Goal: Feedback & Contribution: Submit feedback/report problem

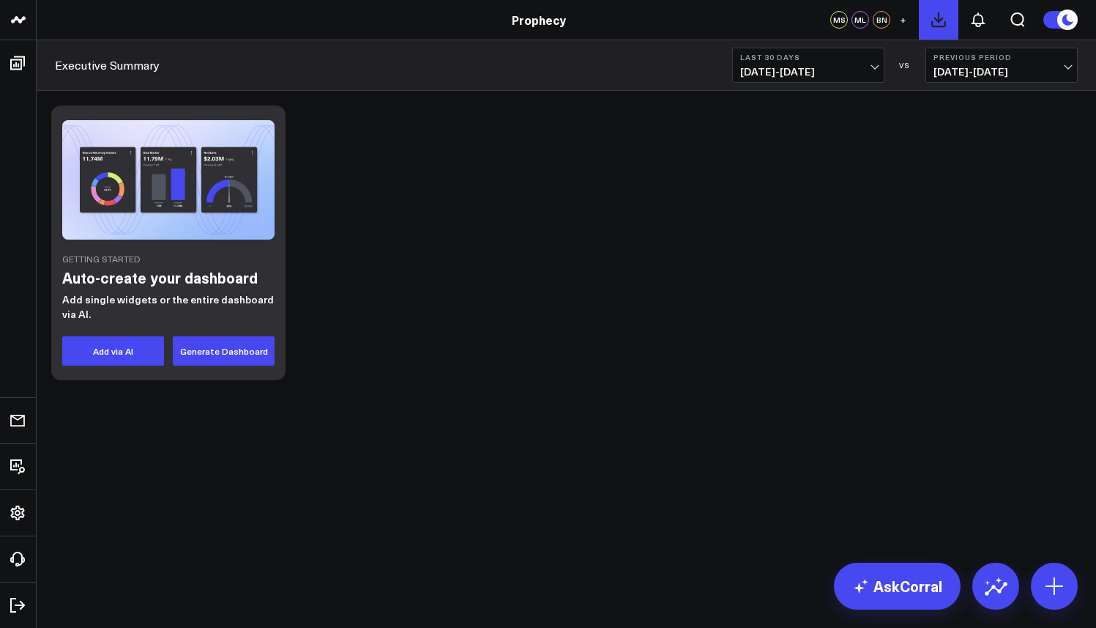
click at [936, 19] on icon at bounding box center [938, 19] width 13 height 13
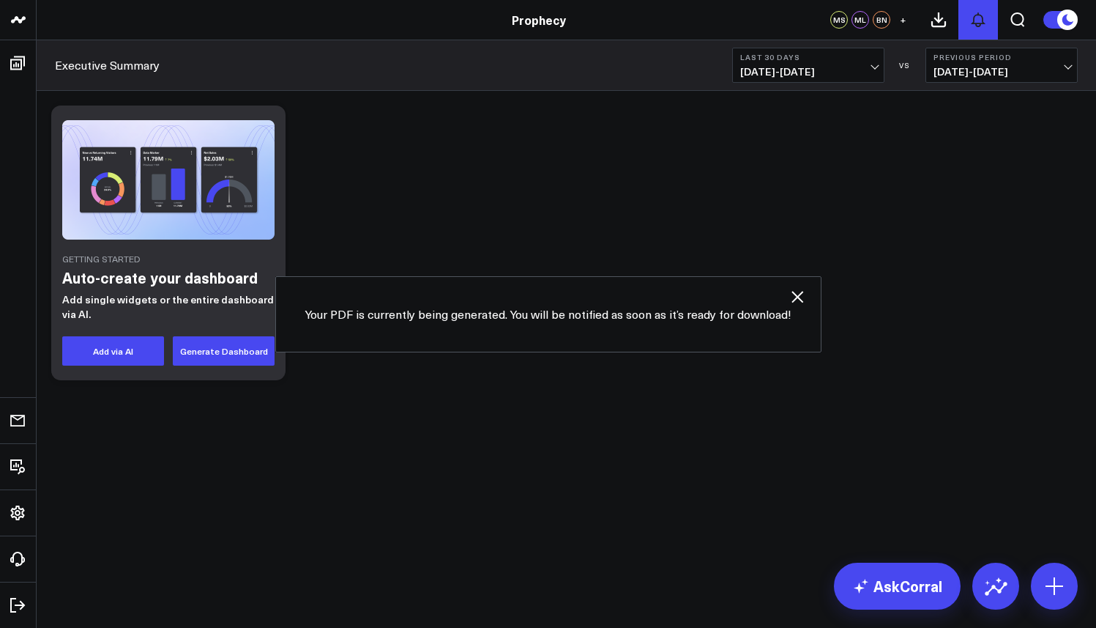
click at [970, 22] on icon at bounding box center [979, 20] width 18 height 18
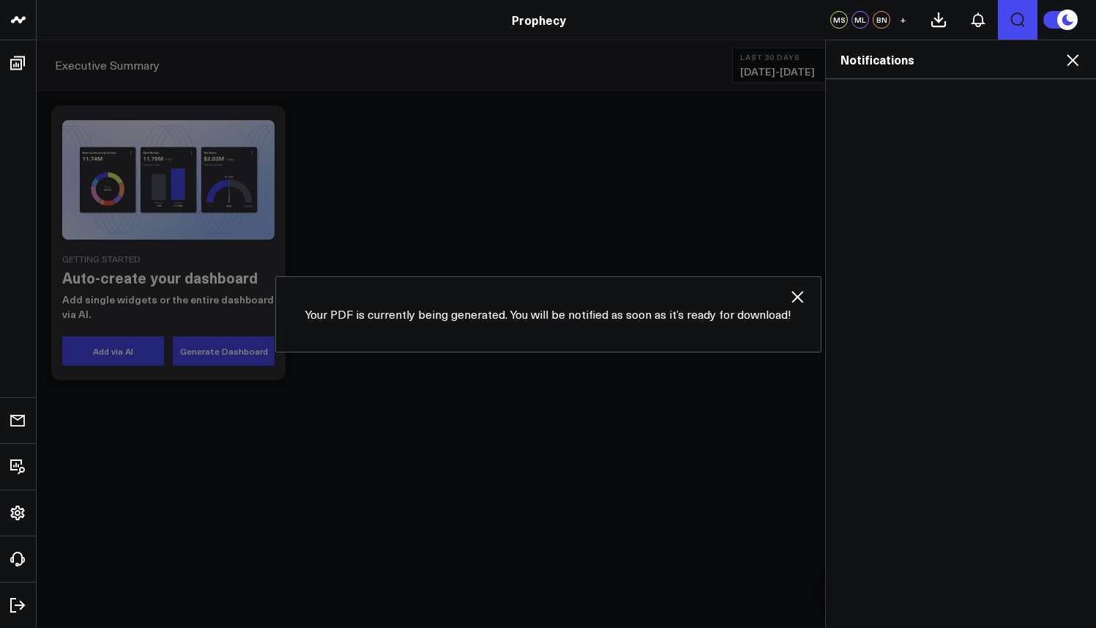
click at [1012, 16] on icon "Open search" at bounding box center [1018, 19] width 14 height 15
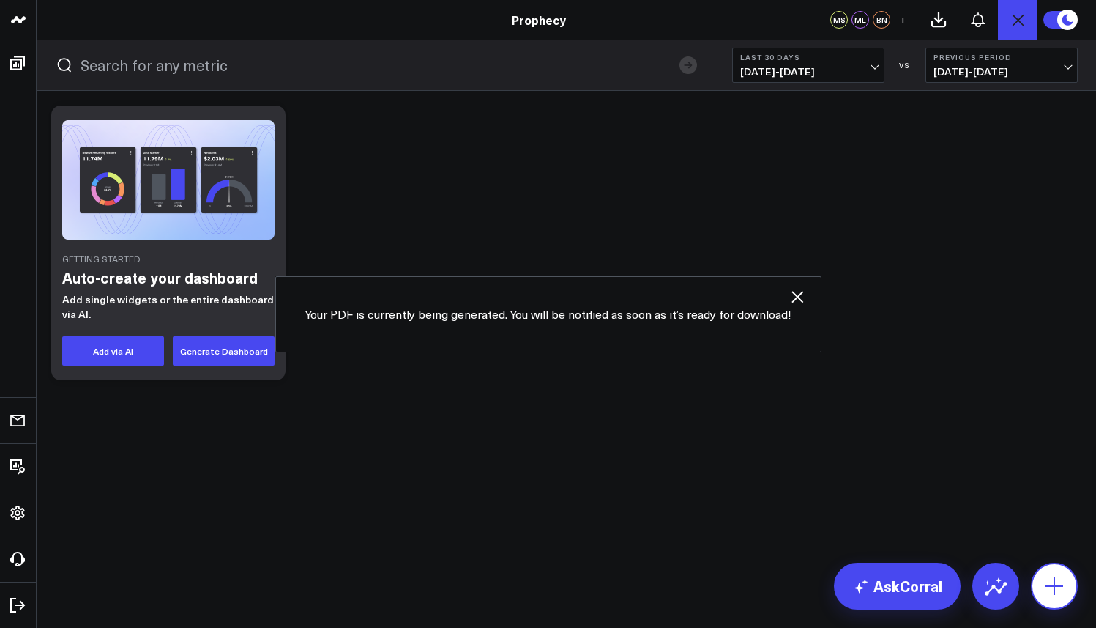
click at [1075, 581] on button at bounding box center [1054, 585] width 47 height 47
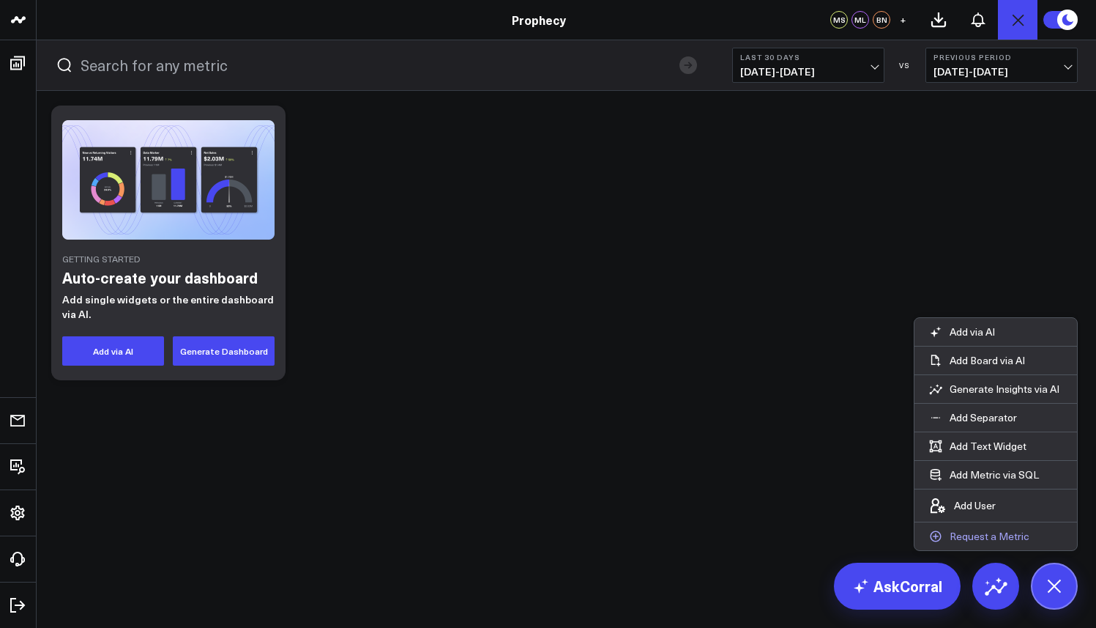
click at [987, 532] on p "Request a Metric" at bounding box center [990, 535] width 80 height 13
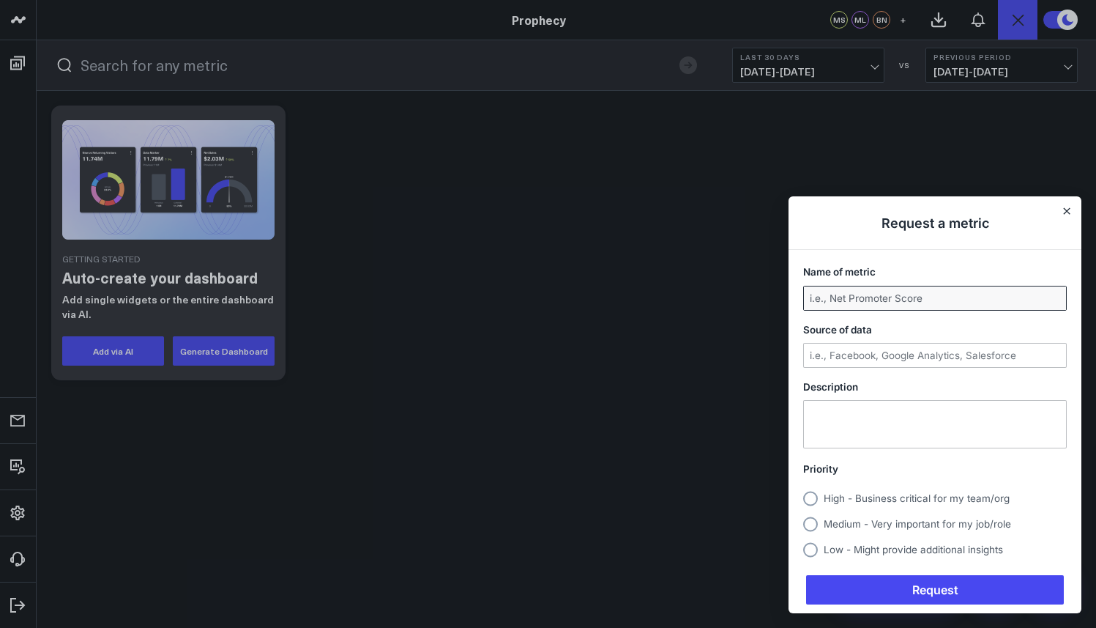
click at [920, 300] on input "Name of metric" at bounding box center [935, 297] width 262 height 23
type input "NPS"
click at [928, 355] on input "Source of data" at bounding box center [935, 354] width 262 height 23
type input "a"
type input "All"
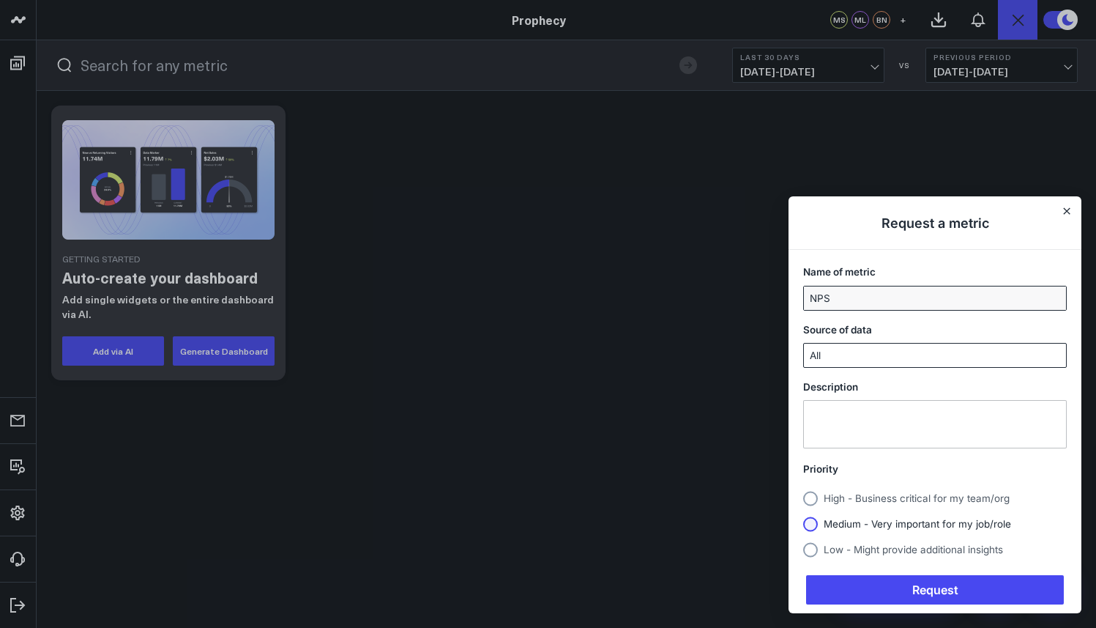
click at [950, 519] on span "Medium - Very important for my job/role" at bounding box center [917, 524] width 187 height 12
click at [803, 524] on input "Medium - Very important for my job/role" at bounding box center [803, 524] width 0 height 0
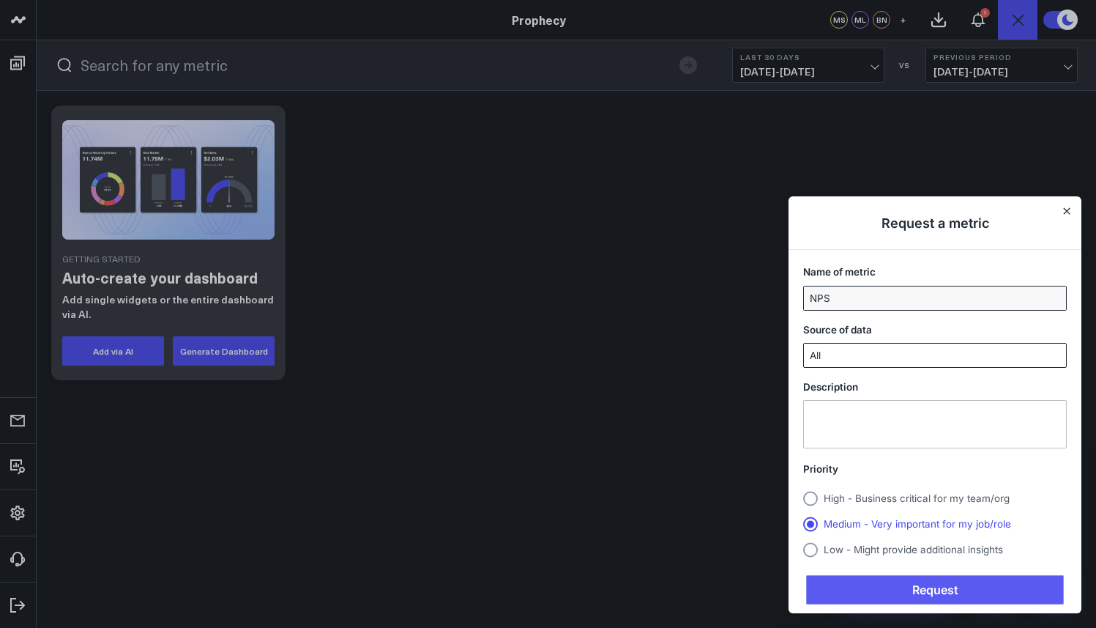
click at [952, 586] on span "Request" at bounding box center [935, 589] width 258 height 29
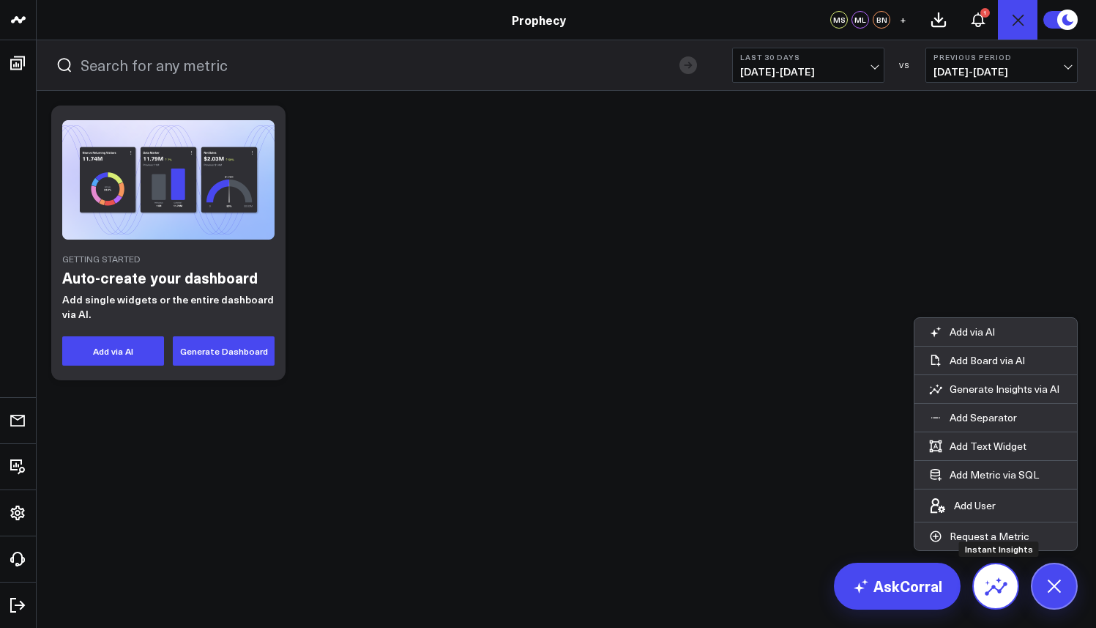
click at [992, 571] on button at bounding box center [996, 585] width 47 height 47
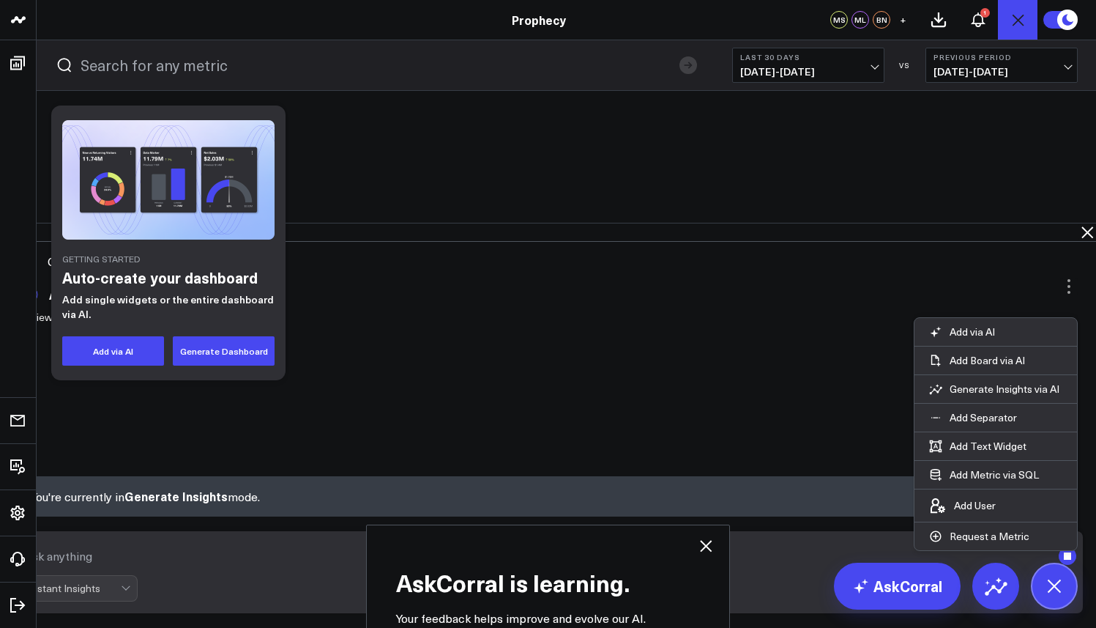
click at [712, 540] on icon at bounding box center [706, 546] width 12 height 12
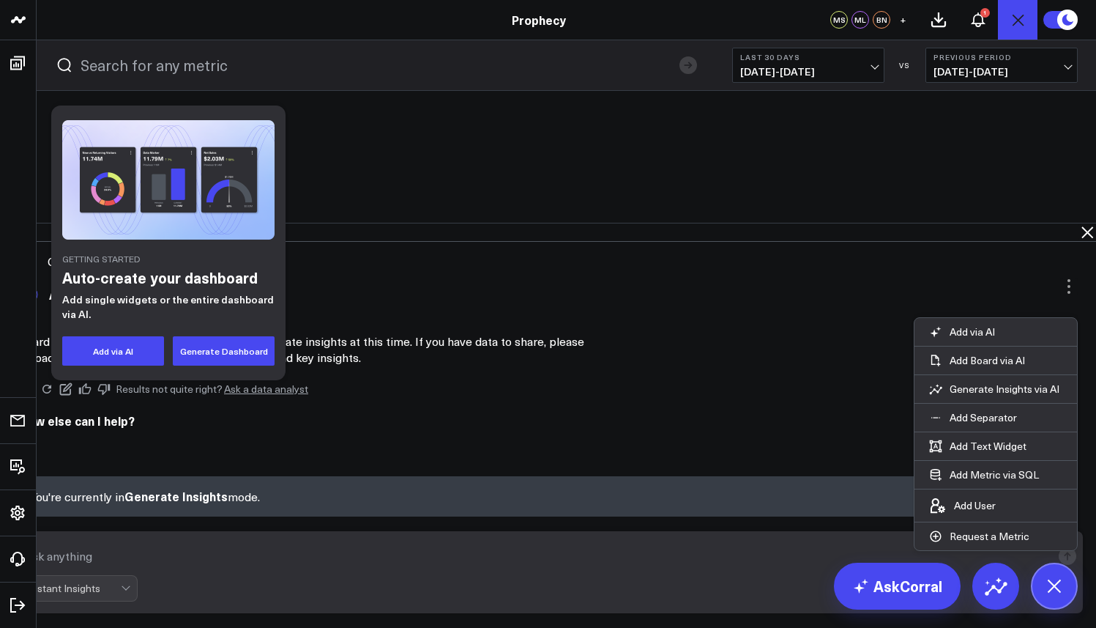
click at [1082, 226] on icon at bounding box center [1088, 232] width 12 height 12
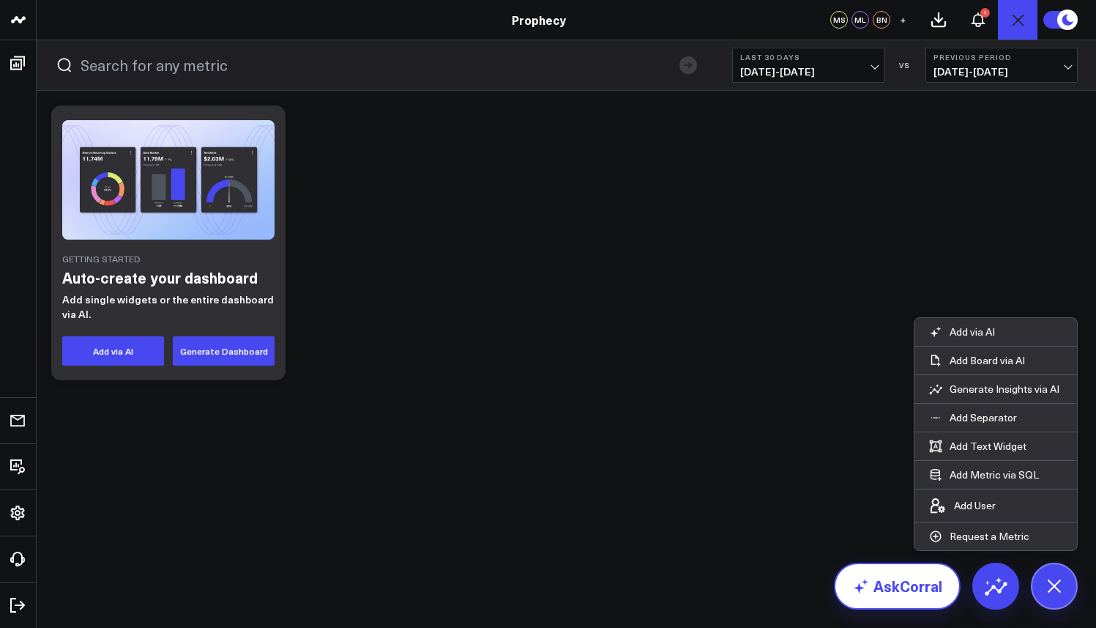
click at [940, 569] on link "AskCorral" at bounding box center [897, 585] width 127 height 47
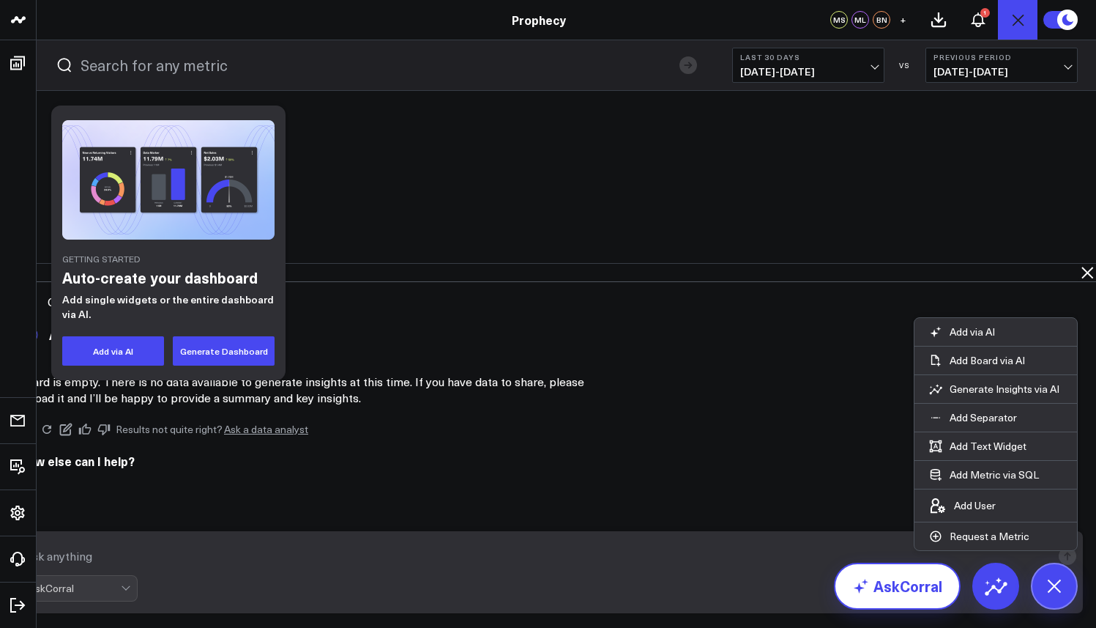
click at [940, 569] on textarea at bounding box center [536, 556] width 1031 height 26
click at [133, 597] on div at bounding box center [127, 588] width 12 height 25
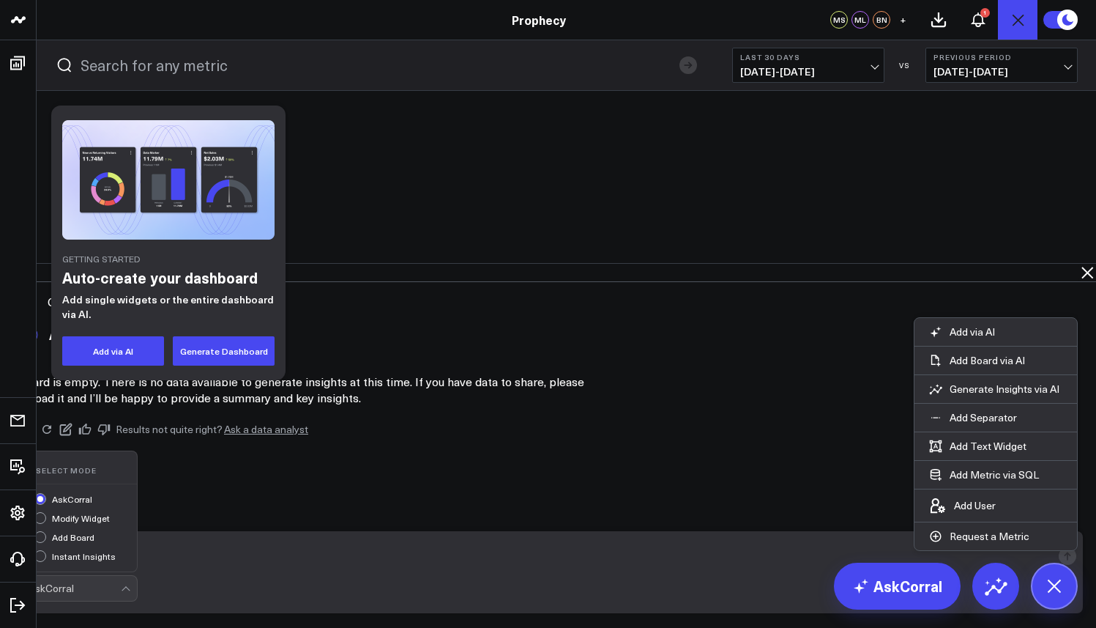
click at [491, 497] on body "Prophecy Prophecy MS ML BN + 1 Executive Summary Last 30 Days [DATE] - [DATE] V…" at bounding box center [548, 314] width 1096 height 628
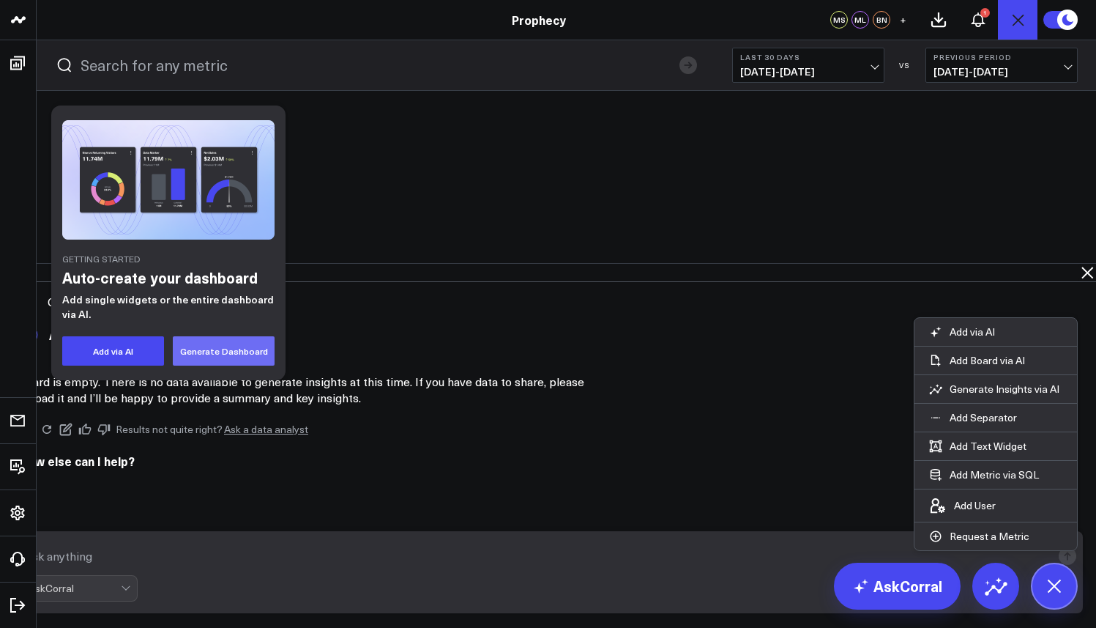
click at [195, 362] on button "Generate Dashboard" at bounding box center [224, 350] width 102 height 29
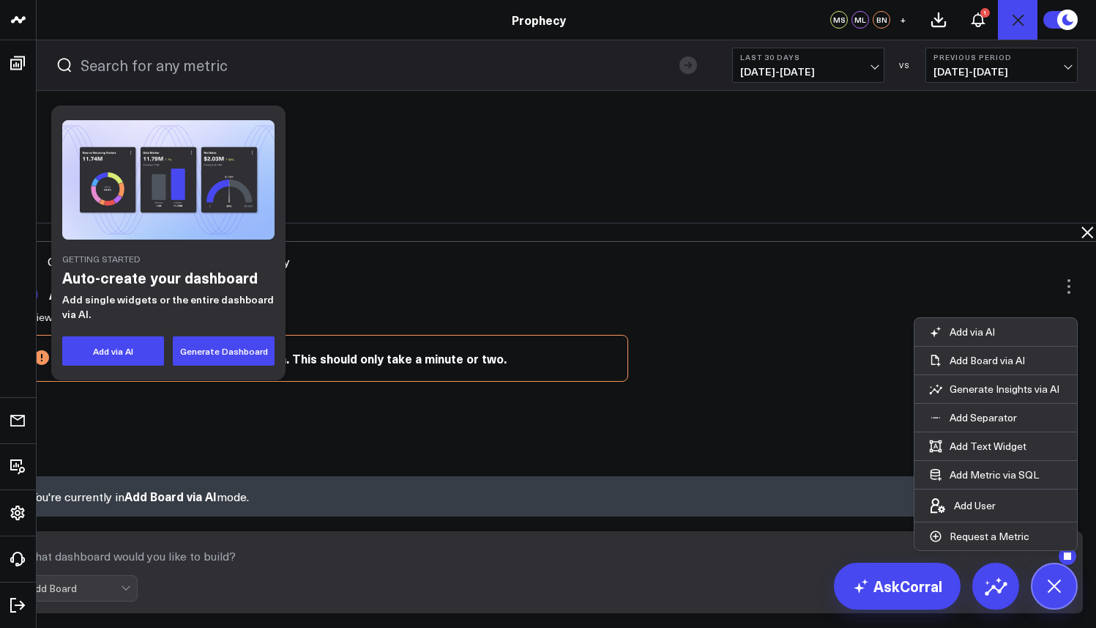
click at [811, 66] on span "[DATE] - [DATE]" at bounding box center [808, 72] width 136 height 12
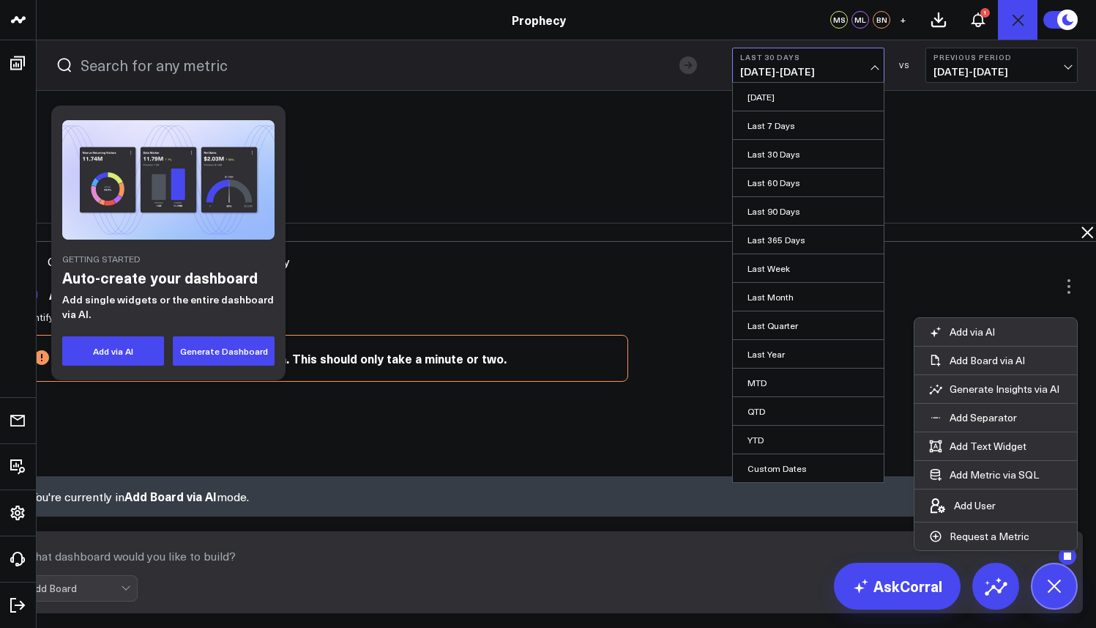
click at [888, 63] on div "Last 30 Days [DATE] - [DATE] [DATE] Last 7 Days Last 30 Days Last 60 Days Last …" at bounding box center [905, 65] width 346 height 35
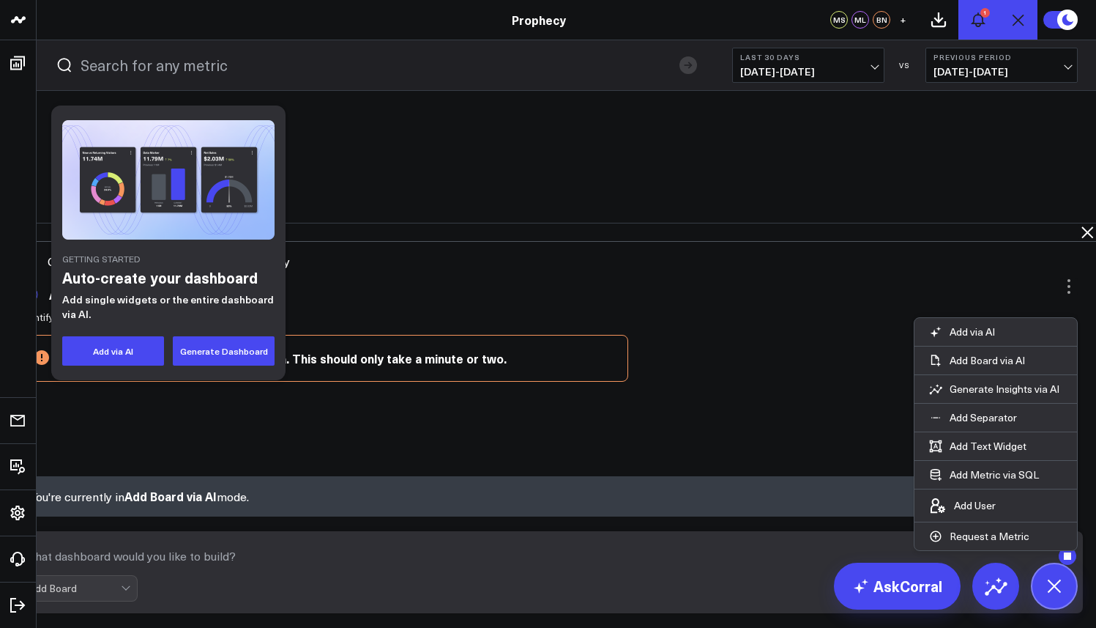
click at [989, 7] on button "1" at bounding box center [979, 20] width 40 height 40
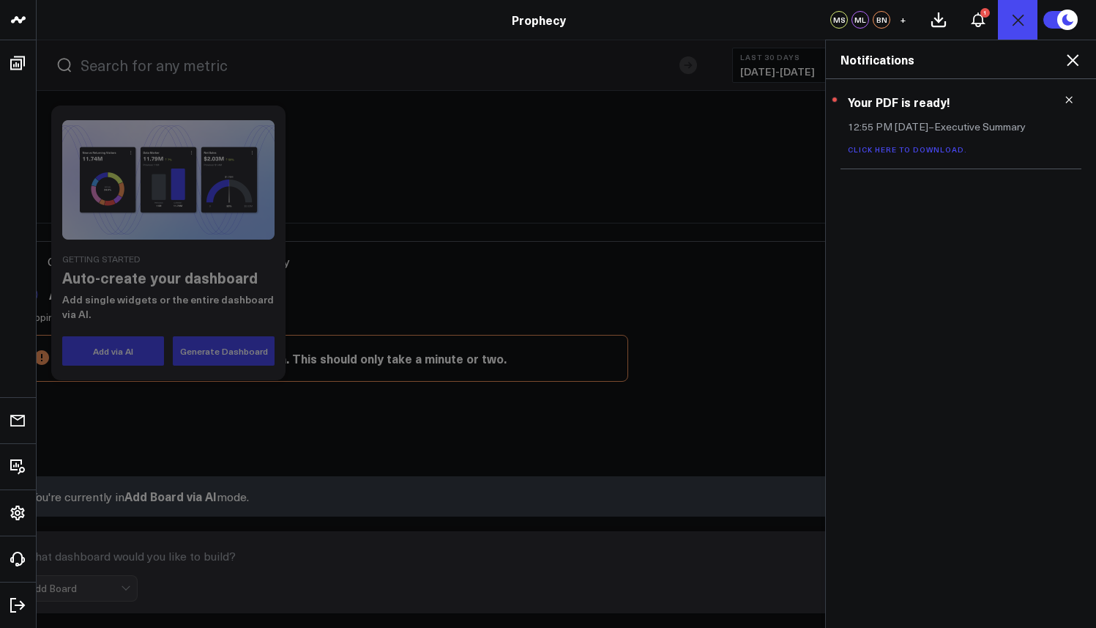
click at [1069, 59] on icon at bounding box center [1073, 60] width 18 height 18
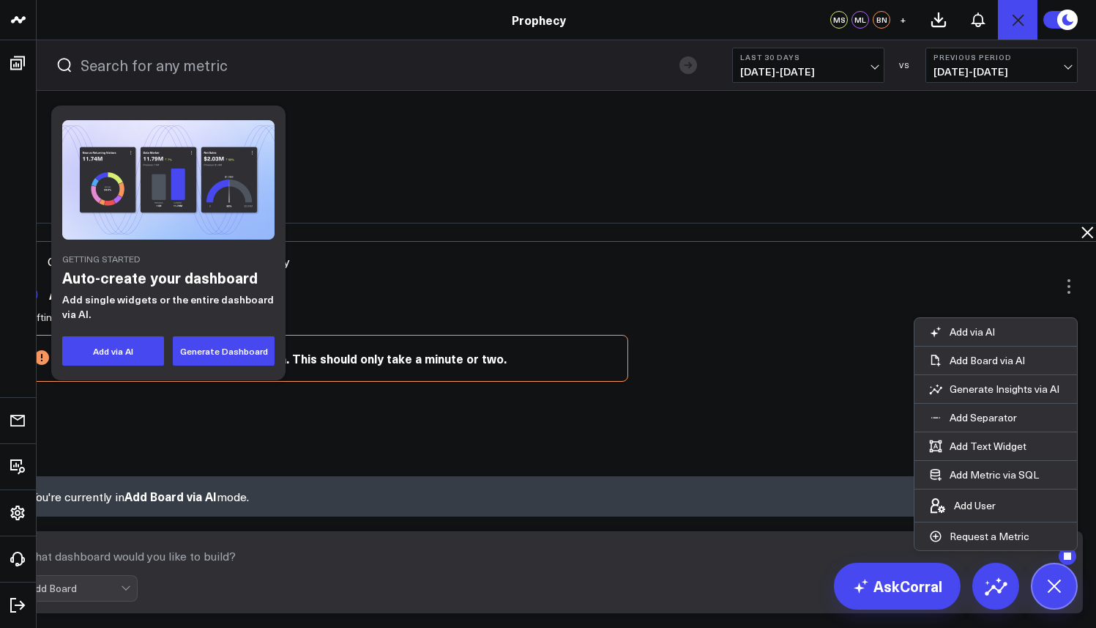
click at [1067, 10] on circle at bounding box center [1068, 20] width 21 height 21
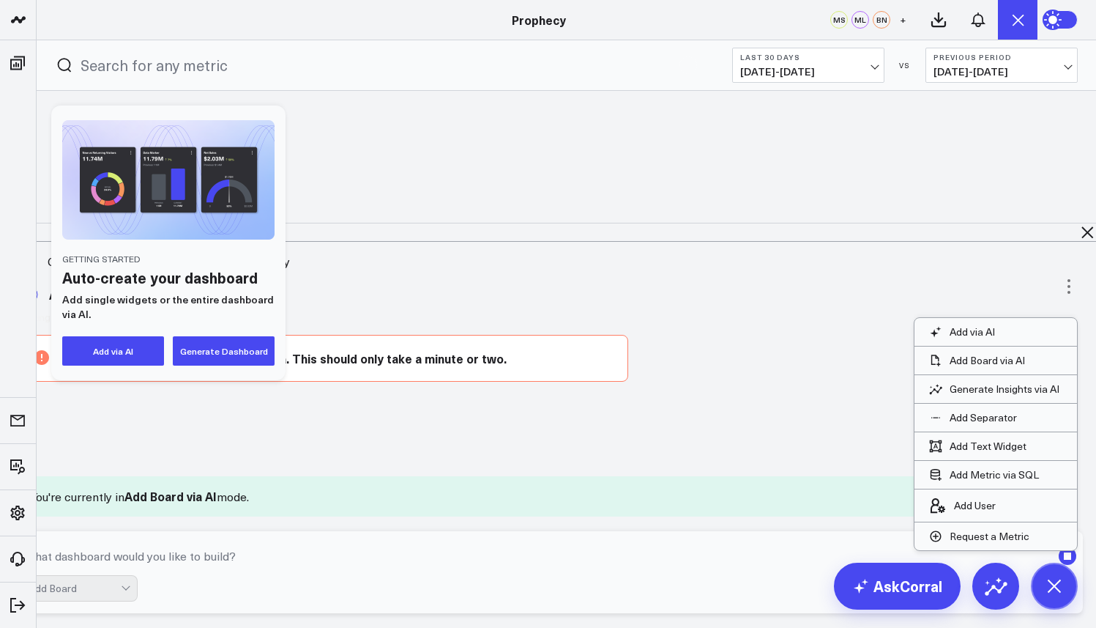
click at [16, 225] on icon at bounding box center [9, 232] width 14 height 15
click at [18, 223] on button at bounding box center [10, 232] width 18 height 18
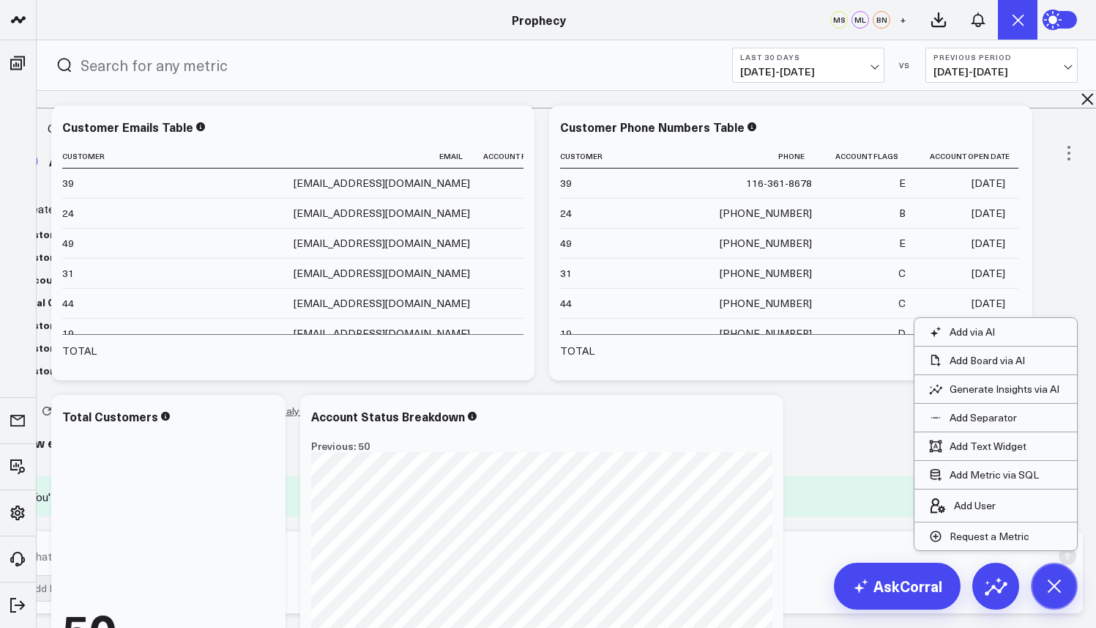
click at [1079, 107] on icon at bounding box center [1088, 99] width 18 height 18
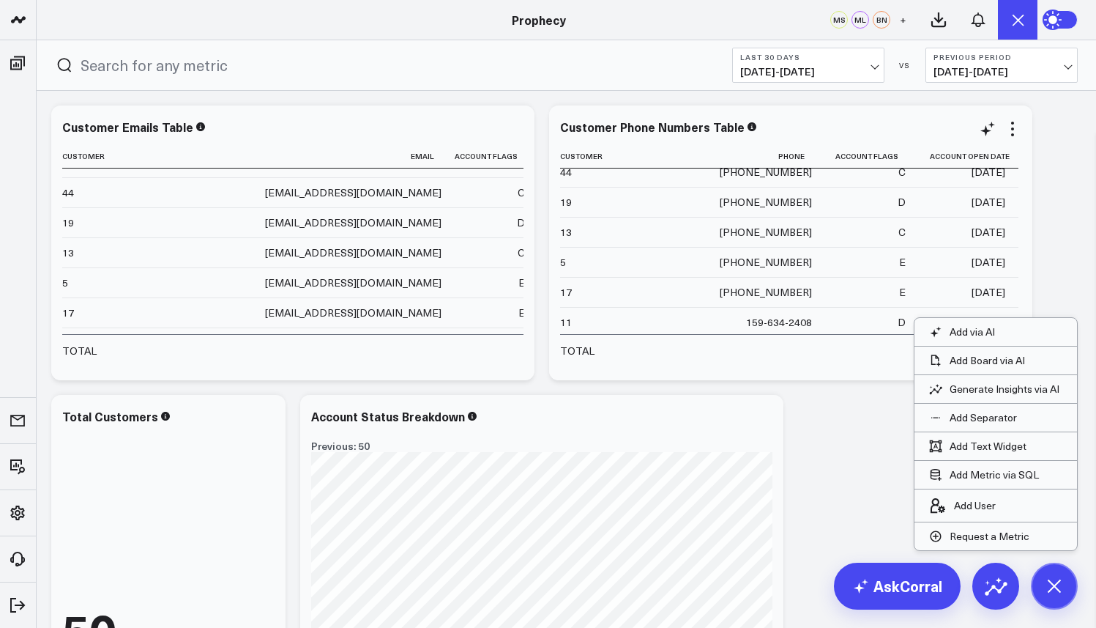
scroll to position [101, 29]
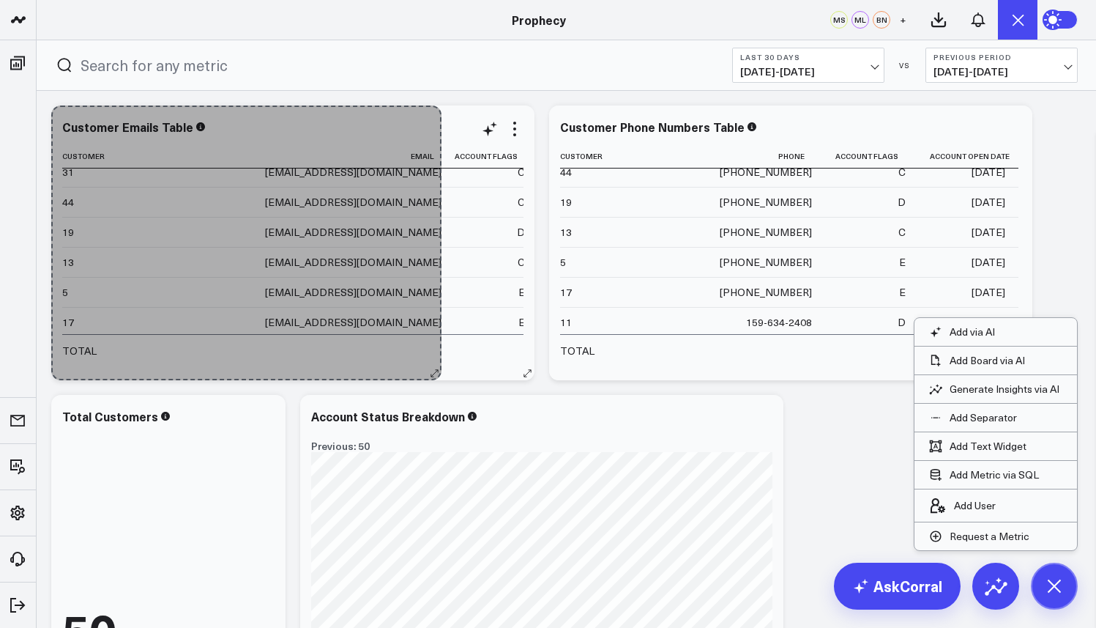
drag, startPoint x: 534, startPoint y: 373, endPoint x: 441, endPoint y: 373, distance: 93.0
click at [441, 373] on div "Customer Emails Table Customer Email Account Flags Account Open Date 39 [EMAIL_…" at bounding box center [292, 242] width 483 height 275
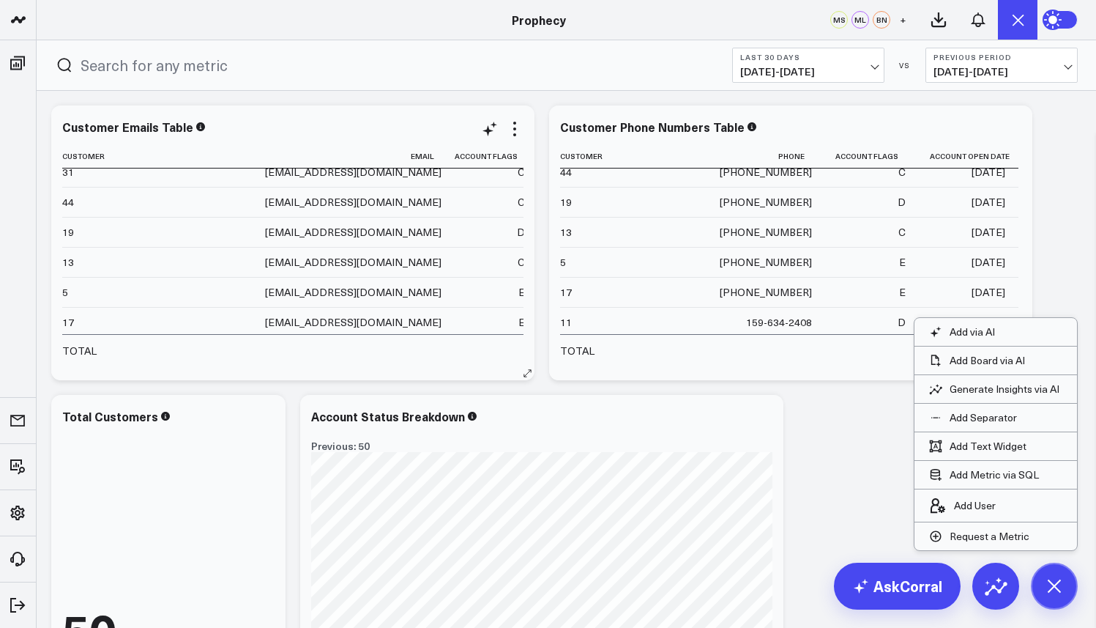
click at [441, 373] on div "Customer Emails Table Customer Email Account Flags Account Open Date 39 [EMAIL_…" at bounding box center [292, 242] width 483 height 275
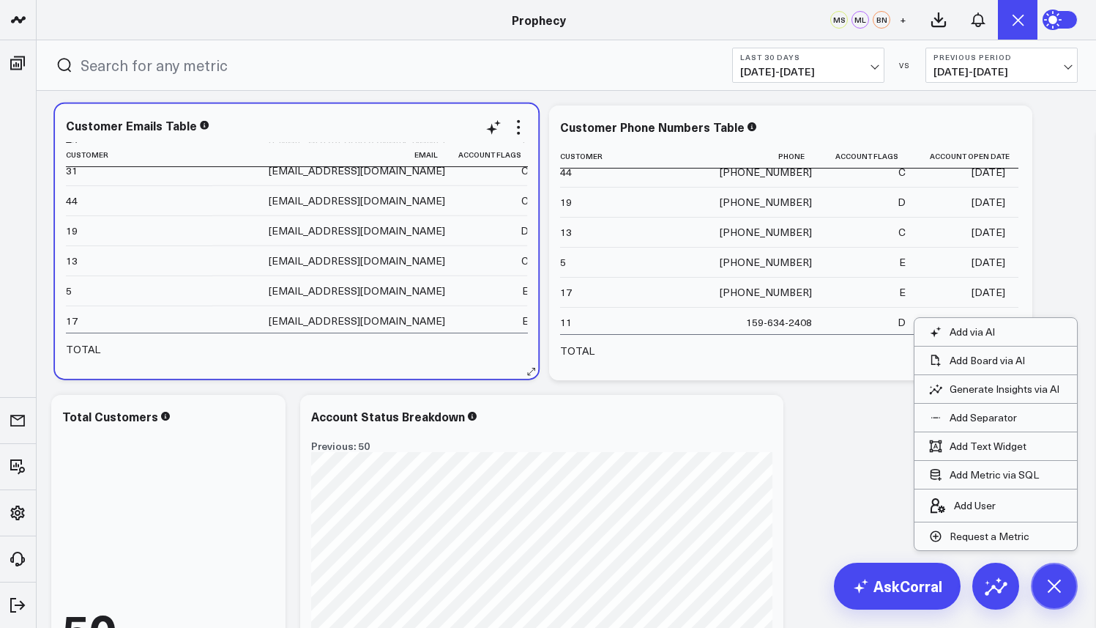
click at [445, 371] on div "Customer Emails Table Customer Email Account Flags Account Open Date 39 [EMAIL_…" at bounding box center [296, 241] width 483 height 275
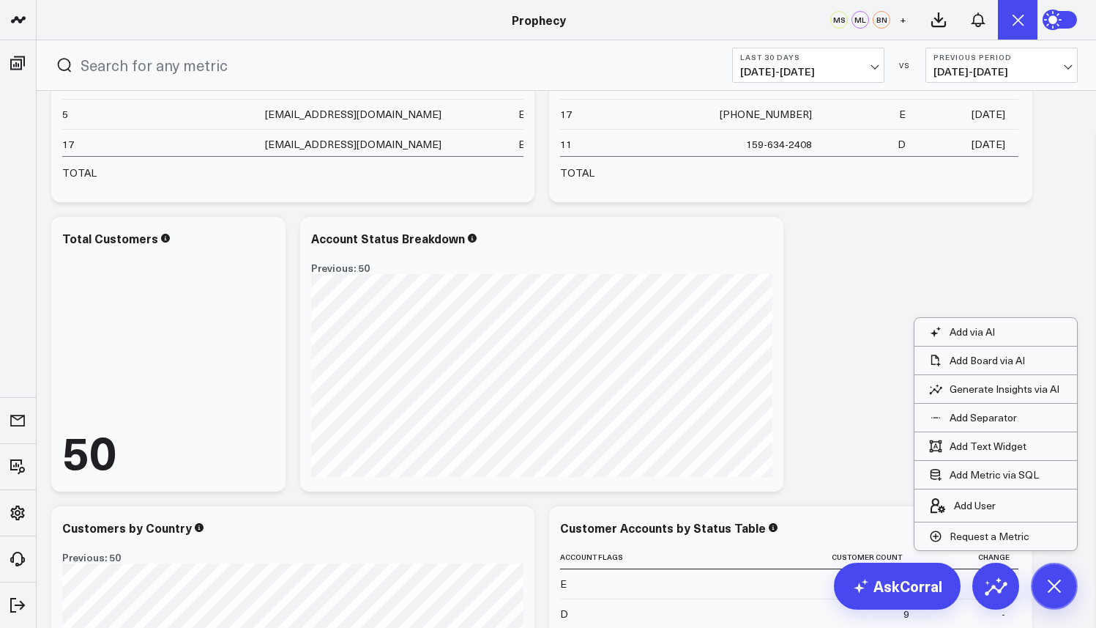
scroll to position [0, 0]
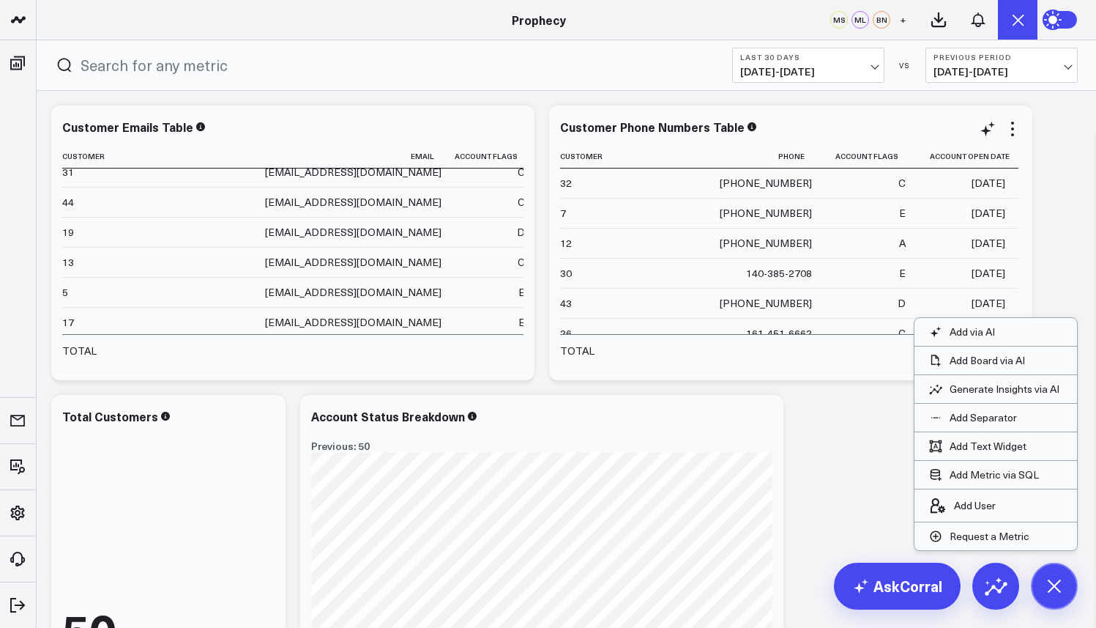
scroll to position [431, 0]
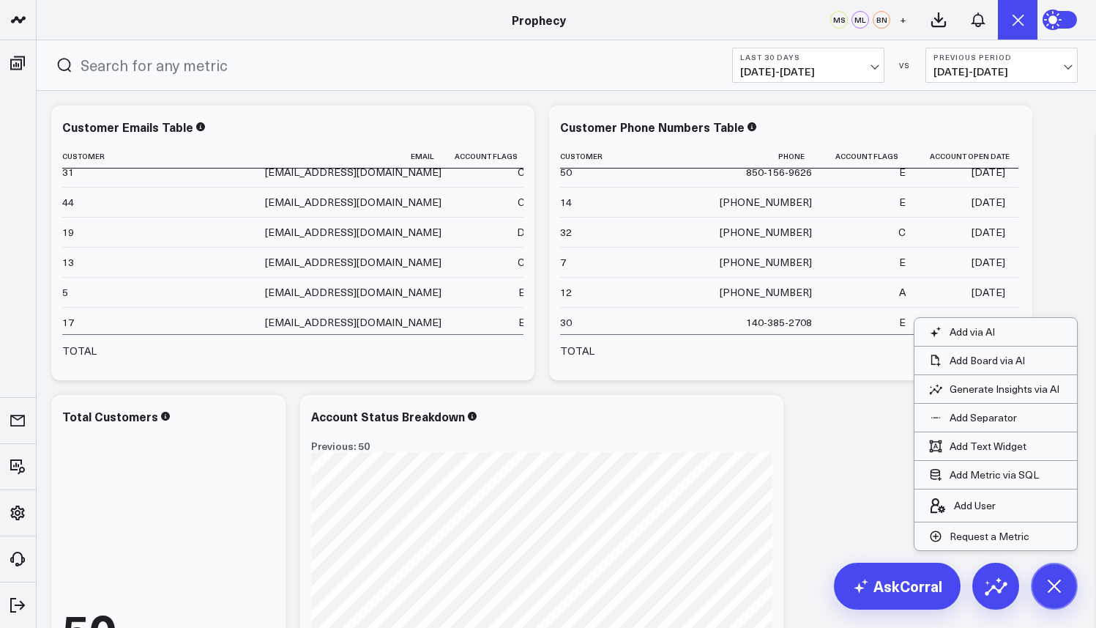
click at [1011, 581] on button at bounding box center [996, 585] width 47 height 47
click at [1079, 223] on icon at bounding box center [1088, 232] width 18 height 18
click at [1051, 578] on icon at bounding box center [1054, 585] width 33 height 33
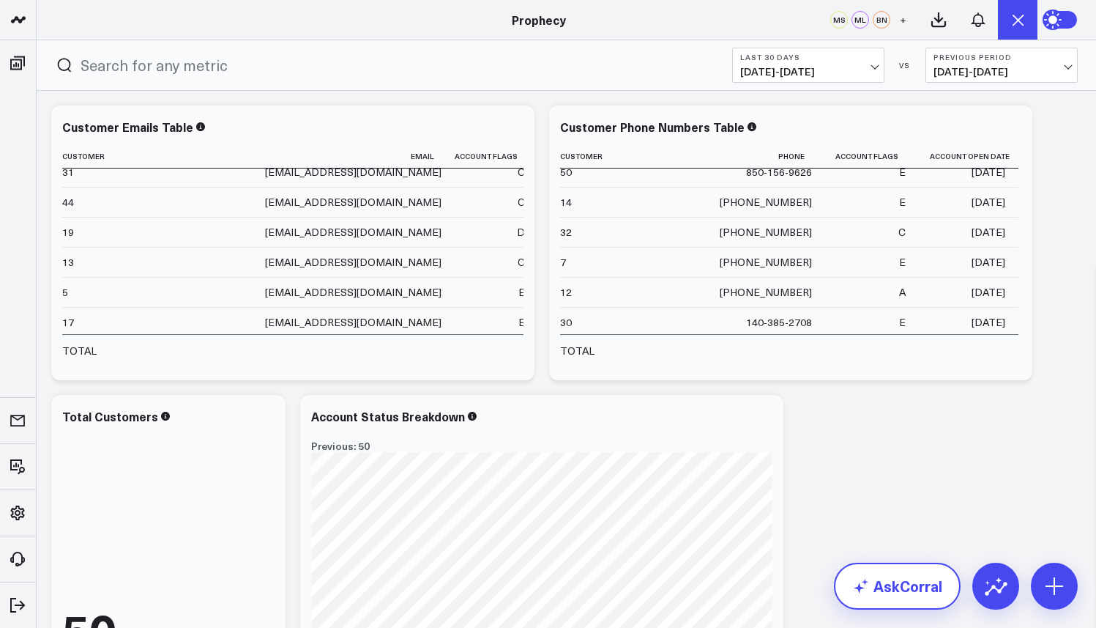
click at [934, 575] on link "AskCorral" at bounding box center [897, 585] width 127 height 47
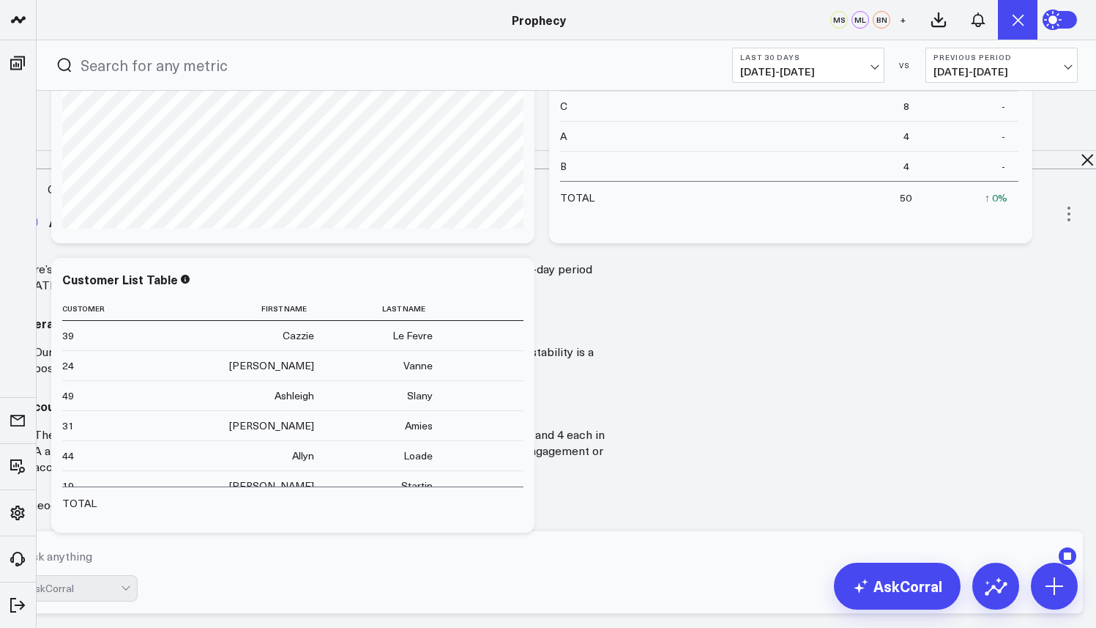
scroll to position [719, 0]
